Goal: Check status: Check status

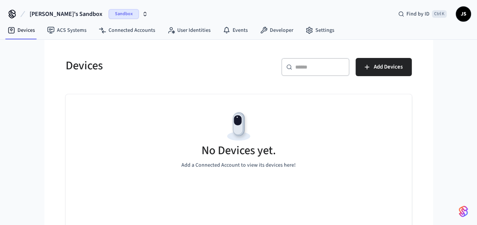
click at [108, 11] on span "Sandbox" at bounding box center [123, 14] width 30 height 10
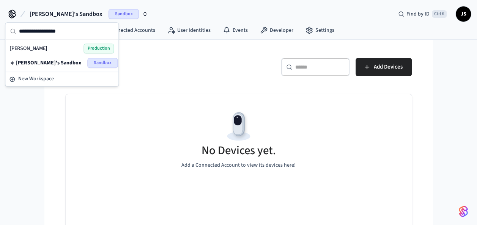
click at [54, 45] on div "[PERSON_NAME] Production" at bounding box center [62, 49] width 104 height 10
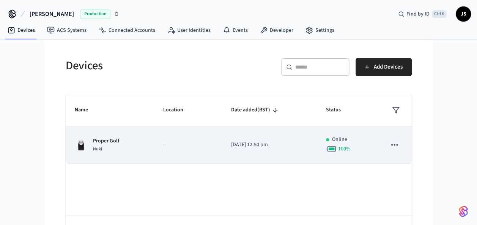
click at [141, 151] on div "Proper Golf Nuki" at bounding box center [110, 145] width 70 height 16
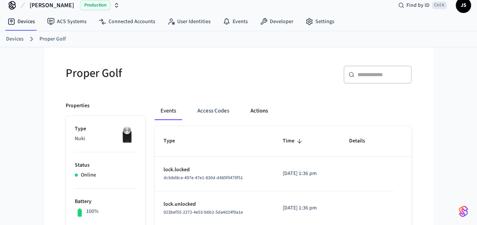
scroll to position [7, 0]
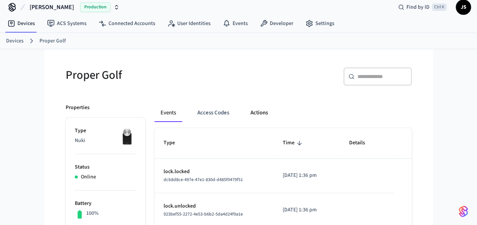
click at [258, 114] on button "Actions" at bounding box center [259, 113] width 30 height 18
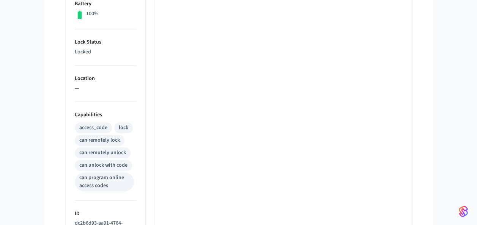
scroll to position [343, 0]
